Goal: Information Seeking & Learning: Learn about a topic

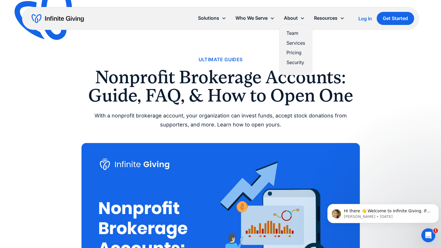
click at [300, 33] on link "Team" at bounding box center [295, 33] width 19 height 8
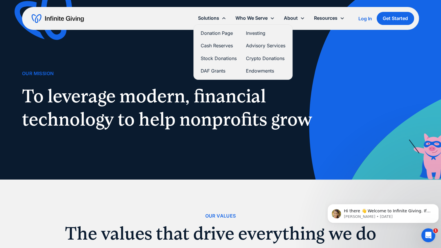
click at [224, 30] on link "Donation Page" at bounding box center [219, 33] width 36 height 8
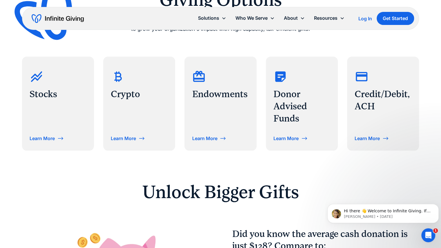
scroll to position [290, 0]
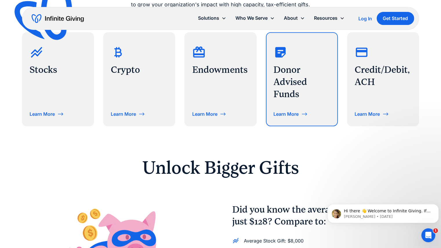
click at [284, 113] on div "Learn More" at bounding box center [285, 114] width 25 height 5
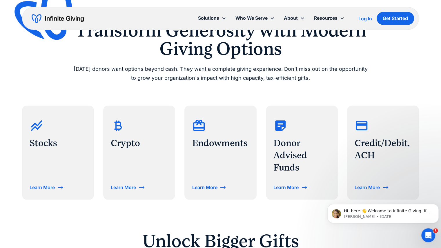
scroll to position [266, 0]
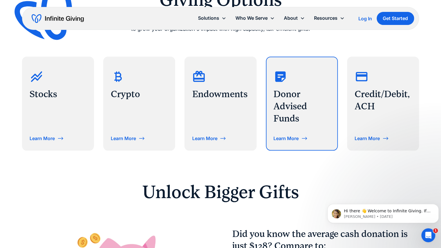
click at [296, 94] on h3 "Donor Advised Funds" at bounding box center [301, 106] width 57 height 36
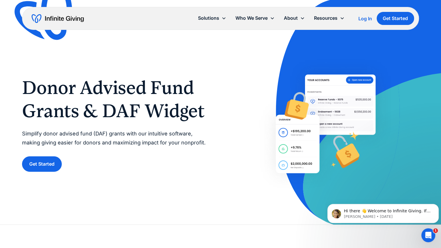
click at [51, 154] on div "Donor Advised Fund Grants & DAF Widget Simplify donor advised fund (DAF) grants…" at bounding box center [115, 124] width 187 height 96
click at [52, 159] on link "Get Started" at bounding box center [42, 163] width 40 height 15
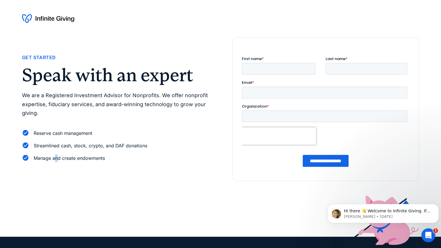
click at [57, 175] on div "Get Started Speak with an expert We are a Registered Investment Advisor for Non…" at bounding box center [220, 109] width 397 height 144
click at [81, 155] on div "Manage and create endowments" at bounding box center [69, 158] width 71 height 8
